Goal: Navigation & Orientation: Go to known website

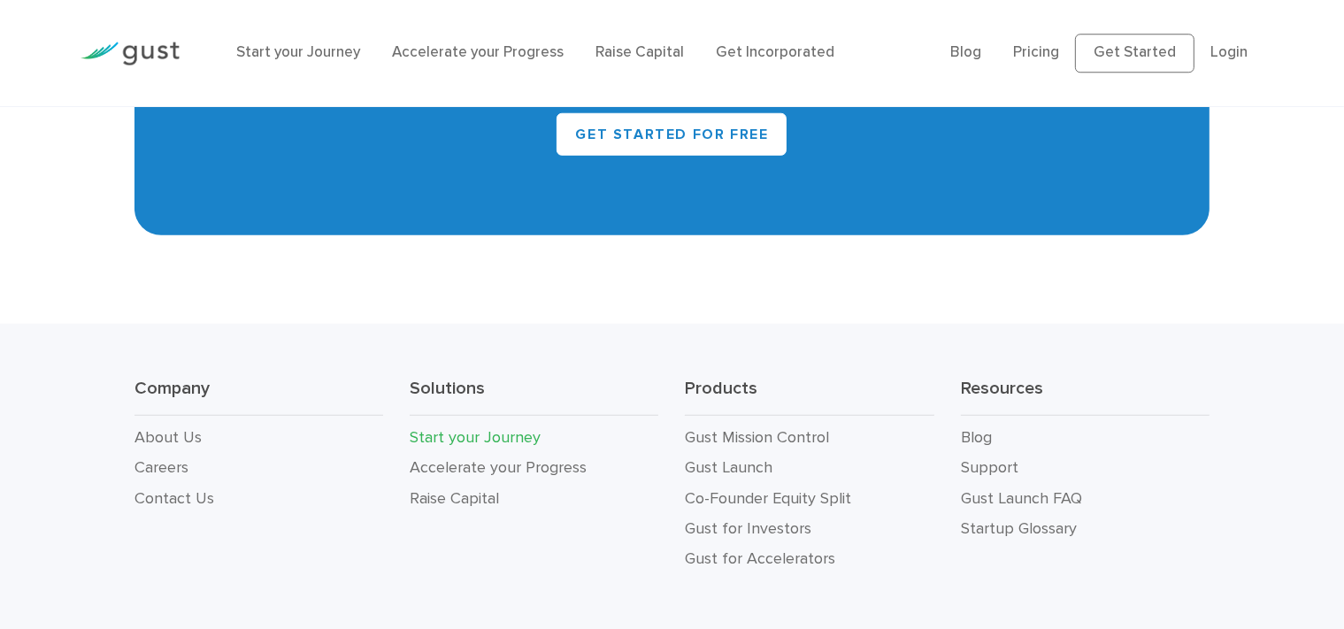
scroll to position [8105, 0]
click at [504, 428] on link "Start your Journey" at bounding box center [475, 437] width 131 height 19
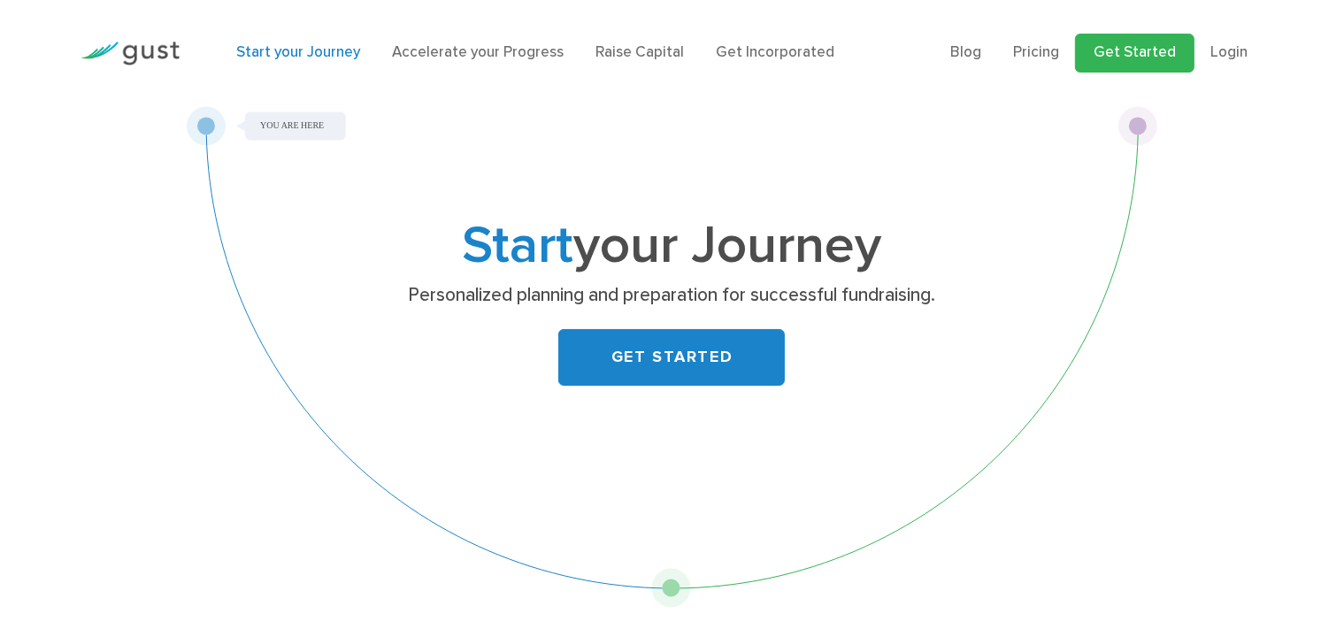
click at [1158, 55] on link "Get Started" at bounding box center [1134, 53] width 119 height 39
click at [1225, 50] on link "Login" at bounding box center [1228, 52] width 37 height 18
